Goal: Information Seeking & Learning: Learn about a topic

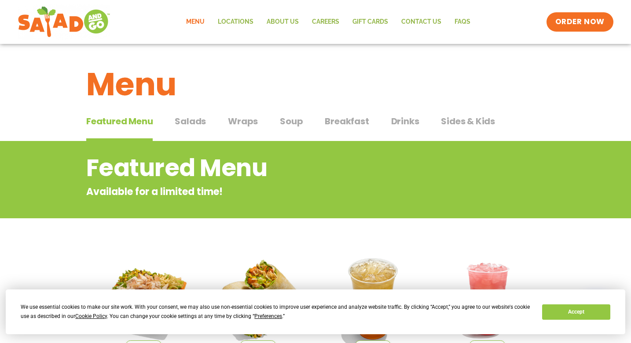
drag, startPoint x: 494, startPoint y: 55, endPoint x: 506, endPoint y: 74, distance: 22.5
click at [494, 56] on div "Menu" at bounding box center [315, 78] width 631 height 68
click at [192, 124] on span "Salads" at bounding box center [190, 121] width 31 height 13
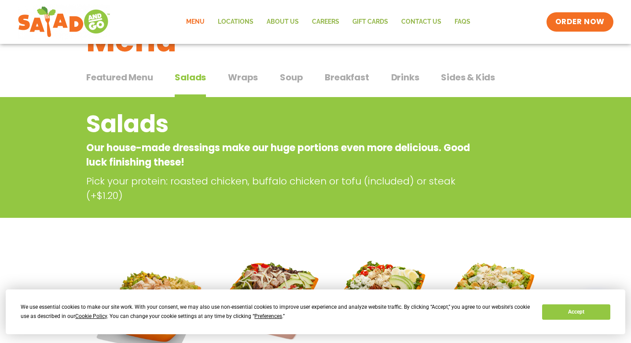
scroll to position [220, 0]
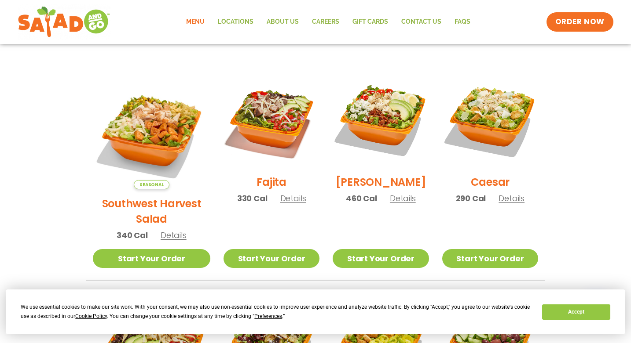
click at [147, 180] on span "Seasonal" at bounding box center [152, 184] width 36 height 9
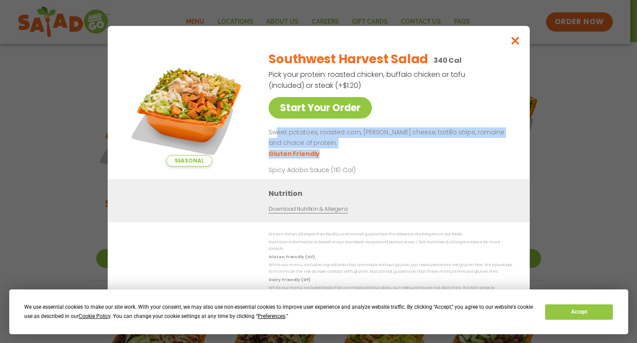
drag, startPoint x: 276, startPoint y: 137, endPoint x: 396, endPoint y: 152, distance: 120.5
click at [396, 152] on div "Sweet potatoes, roasted corn, pepper jack cheese, tortilla strips, romaine and …" at bounding box center [389, 143] width 240 height 31
click at [396, 152] on ul "Gluten Friendly" at bounding box center [389, 154] width 240 height 10
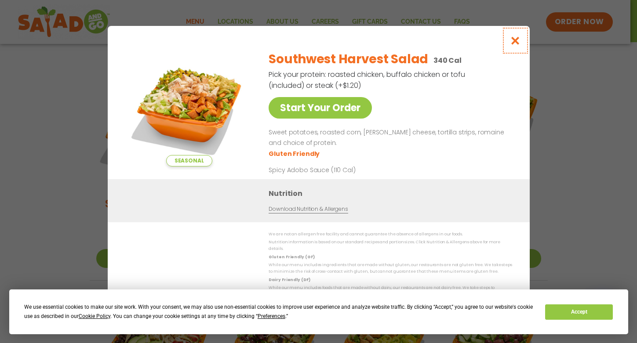
click at [519, 45] on icon "Close modal" at bounding box center [515, 40] width 11 height 9
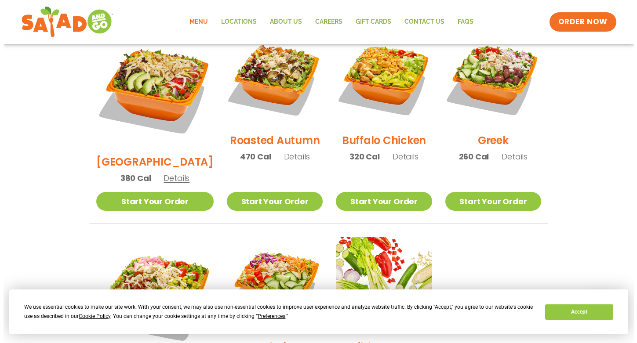
scroll to position [528, 0]
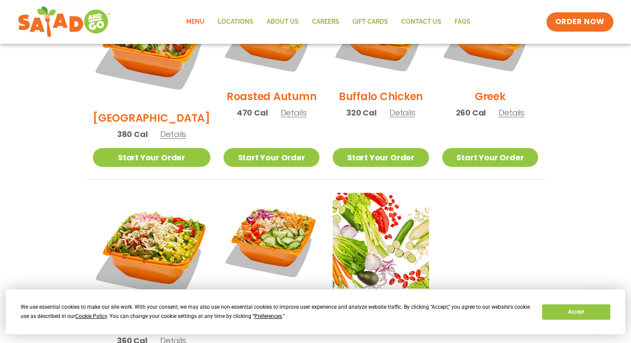
click at [171, 129] on span "Details" at bounding box center [173, 134] width 26 height 11
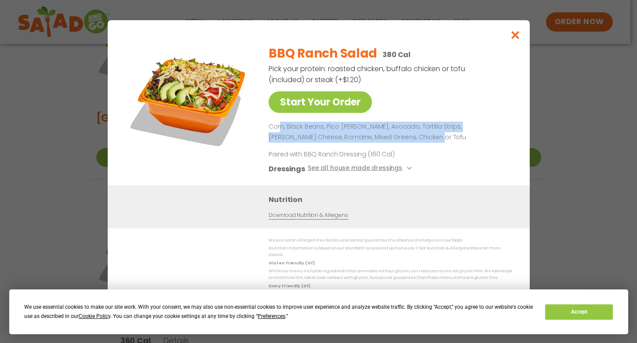
drag, startPoint x: 279, startPoint y: 126, endPoint x: 407, endPoint y: 143, distance: 129.2
click at [407, 143] on p "Corn, Black Beans, Pico [PERSON_NAME], Avocado, Tortilla Strips, [PERSON_NAME] …" at bounding box center [389, 132] width 240 height 21
drag, startPoint x: 376, startPoint y: 139, endPoint x: 377, endPoint y: 134, distance: 5.9
click at [377, 134] on p "Corn, Black Beans, Pico [PERSON_NAME], Avocado, Tortilla Strips, [PERSON_NAME] …" at bounding box center [389, 132] width 240 height 21
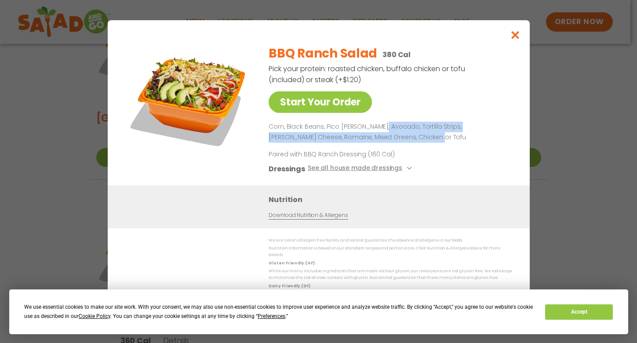
click at [377, 134] on p "Corn, Black Beans, Pico [PERSON_NAME], Avocado, Tortilla Strips, [PERSON_NAME] …" at bounding box center [389, 132] width 240 height 21
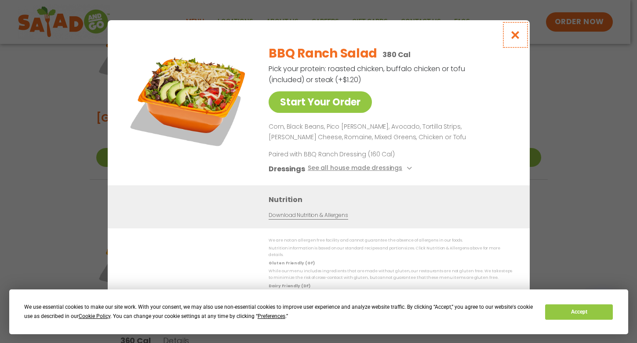
click at [511, 40] on icon "Close modal" at bounding box center [515, 34] width 11 height 9
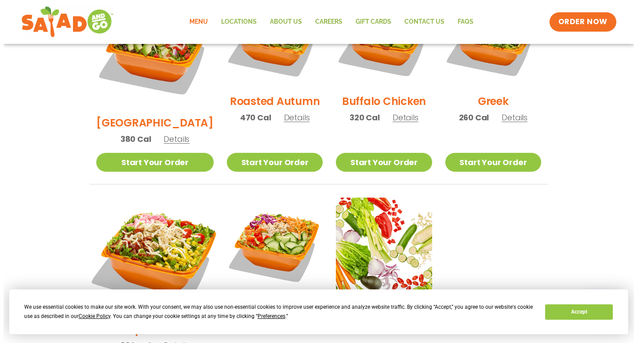
scroll to position [567, 0]
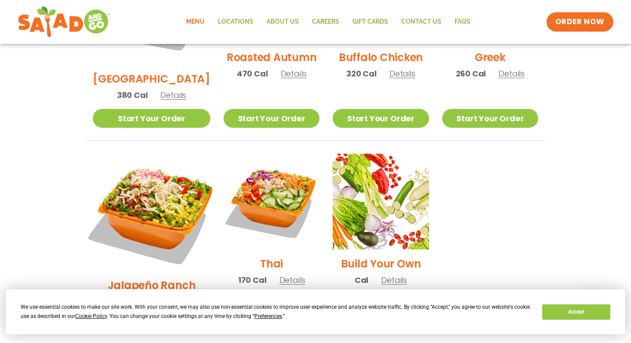
click at [161, 179] on img at bounding box center [152, 213] width 138 height 138
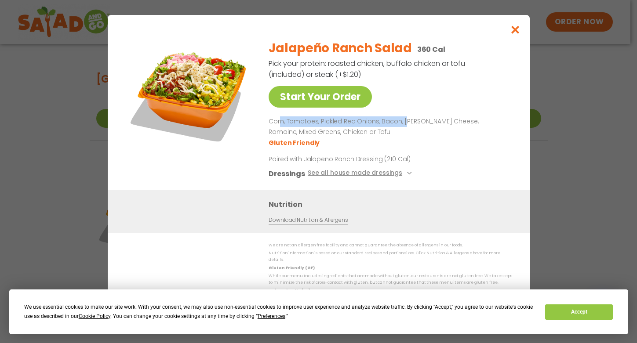
drag, startPoint x: 288, startPoint y: 124, endPoint x: 406, endPoint y: 131, distance: 118.0
click at [406, 131] on p "Corn, Tomatoes, Pickled Red Onions, Bacon, [PERSON_NAME] Cheese, Romaine, Mixed…" at bounding box center [389, 127] width 240 height 21
click at [407, 131] on p "Corn, Tomatoes, Pickled Red Onions, Bacon, [PERSON_NAME] Cheese, Romaine, Mixed…" at bounding box center [389, 127] width 240 height 21
click at [514, 34] on icon "Close modal" at bounding box center [515, 29] width 11 height 9
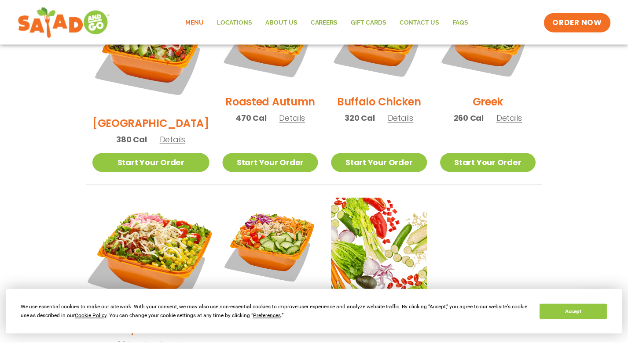
scroll to position [479, 0]
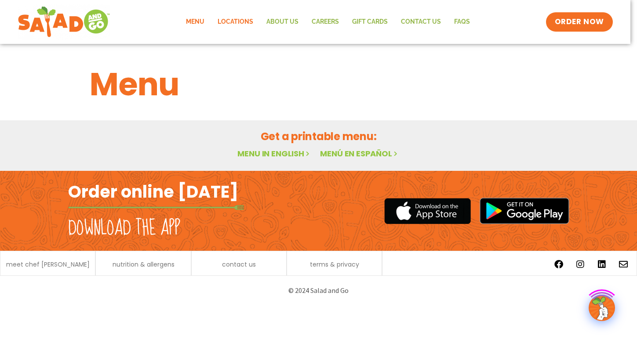
drag, startPoint x: 0, startPoint y: 0, endPoint x: 230, endPoint y: 23, distance: 231.2
click at [225, 21] on link "Locations" at bounding box center [235, 22] width 49 height 20
